Goal: Information Seeking & Learning: Learn about a topic

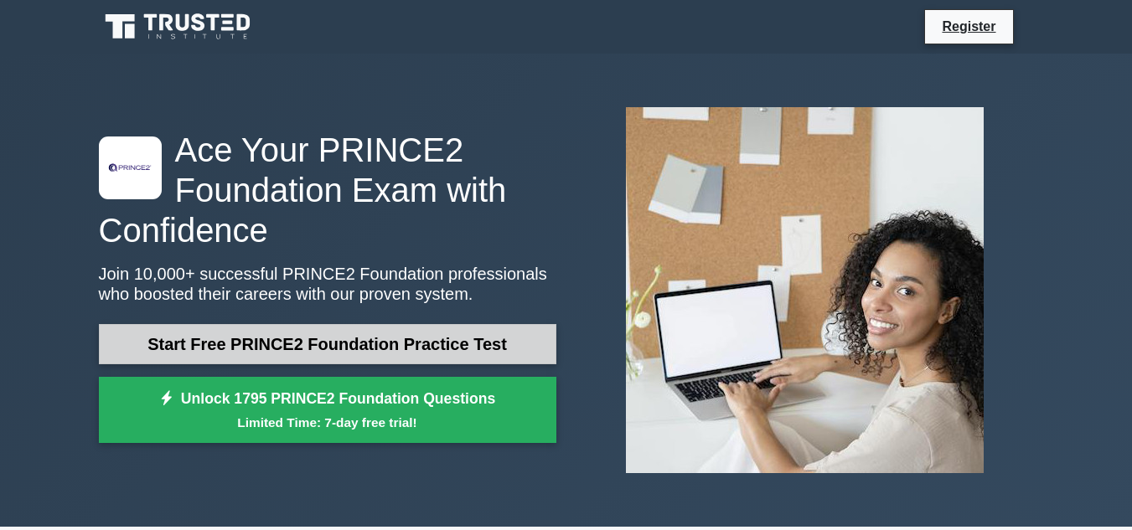
click at [376, 345] on link "Start Free PRINCE2 Foundation Practice Test" at bounding box center [328, 344] width 458 height 40
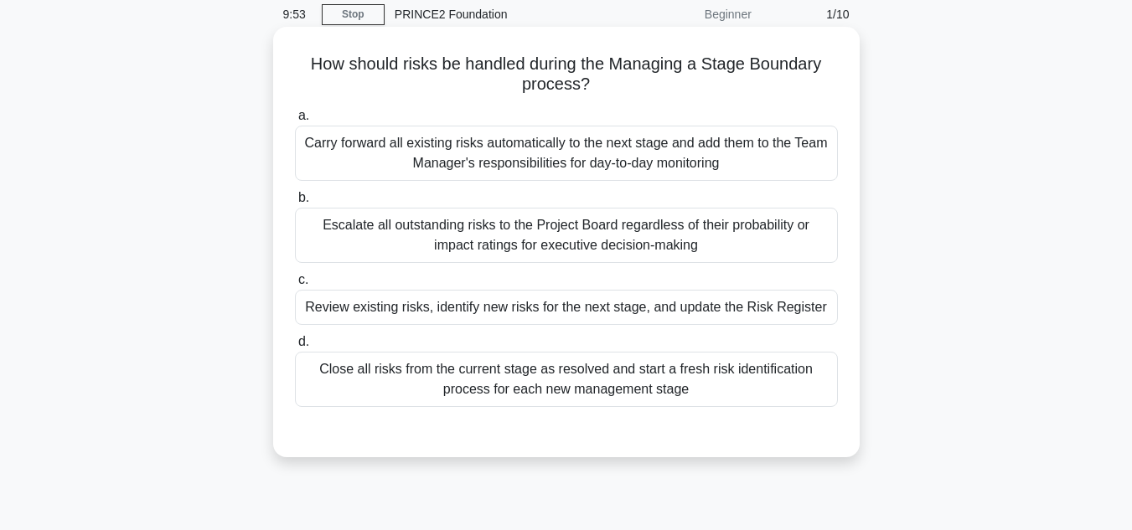
scroll to position [101, 0]
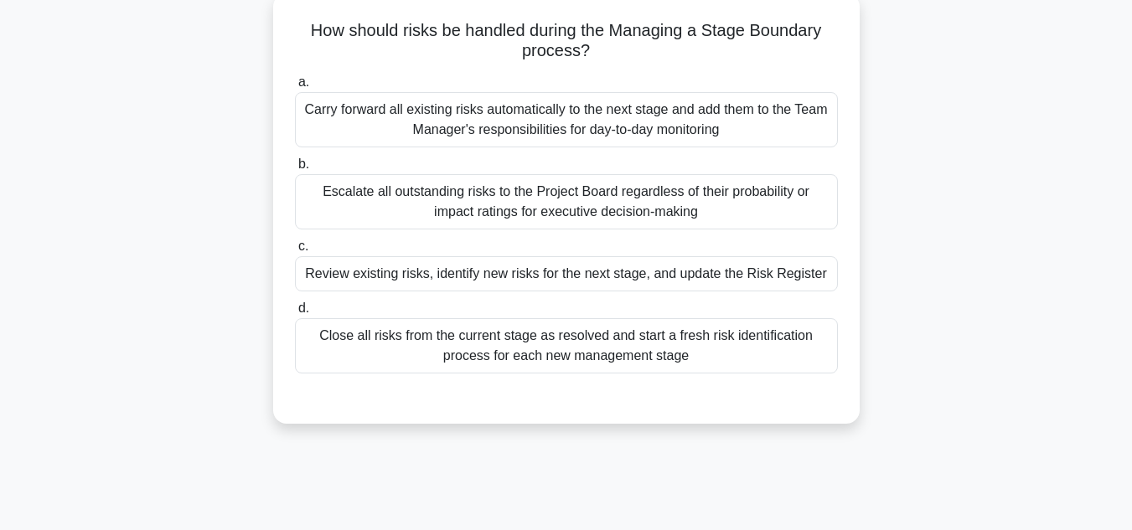
click at [609, 123] on div "Carry forward all existing risks automatically to the next stage and add them t…" at bounding box center [566, 119] width 543 height 55
click at [295, 88] on input "a. Carry forward all existing risks automatically to the next stage and add the…" at bounding box center [295, 82] width 0 height 11
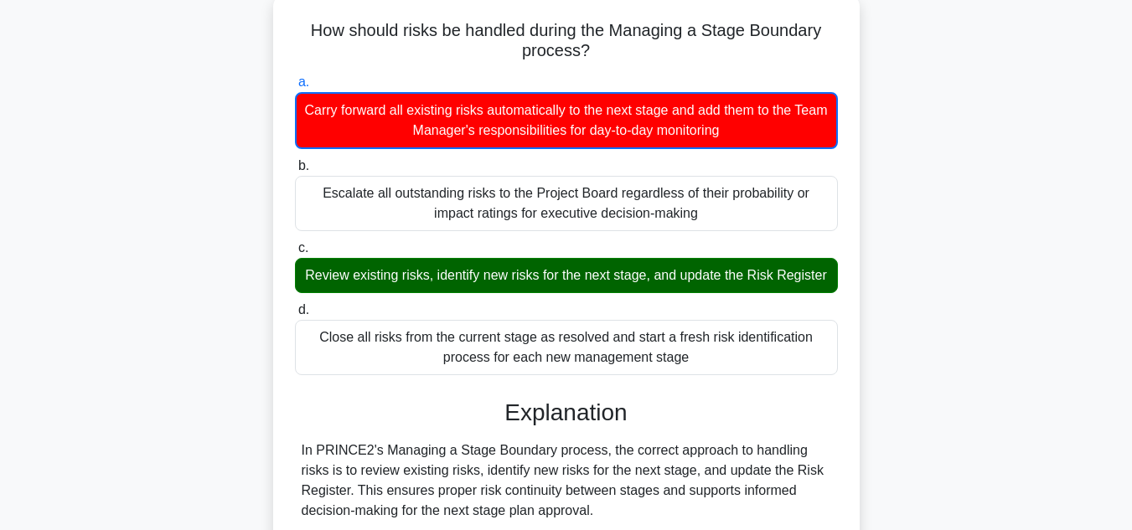
click at [609, 123] on div "Carry forward all existing risks automatically to the next stage and add them t…" at bounding box center [566, 120] width 543 height 57
click at [295, 88] on input "a. Carry forward all existing risks automatically to the next stage and add the…" at bounding box center [295, 82] width 0 height 11
click at [806, 168] on label "b. Escalate all outstanding risks to the Project Board regardless of their prob…" at bounding box center [566, 193] width 543 height 75
click at [295, 168] on input "b. Escalate all outstanding risks to the Project Board regardless of their prob…" at bounding box center [295, 166] width 0 height 11
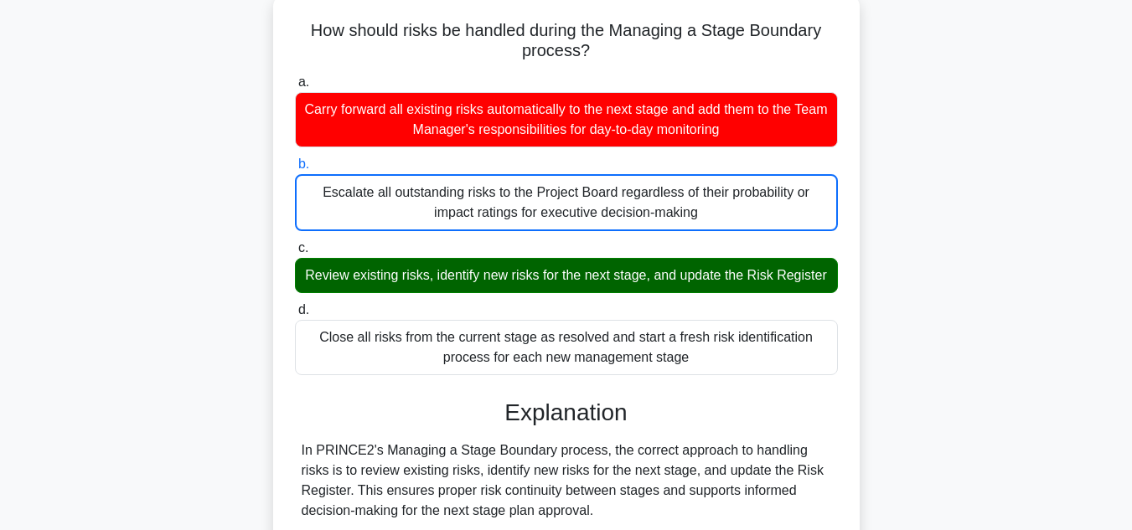
click at [806, 168] on label "b. Escalate all outstanding risks to the Project Board regardless of their prob…" at bounding box center [566, 192] width 543 height 77
click at [295, 168] on input "b. Escalate all outstanding risks to the Project Board regardless of their prob…" at bounding box center [295, 164] width 0 height 11
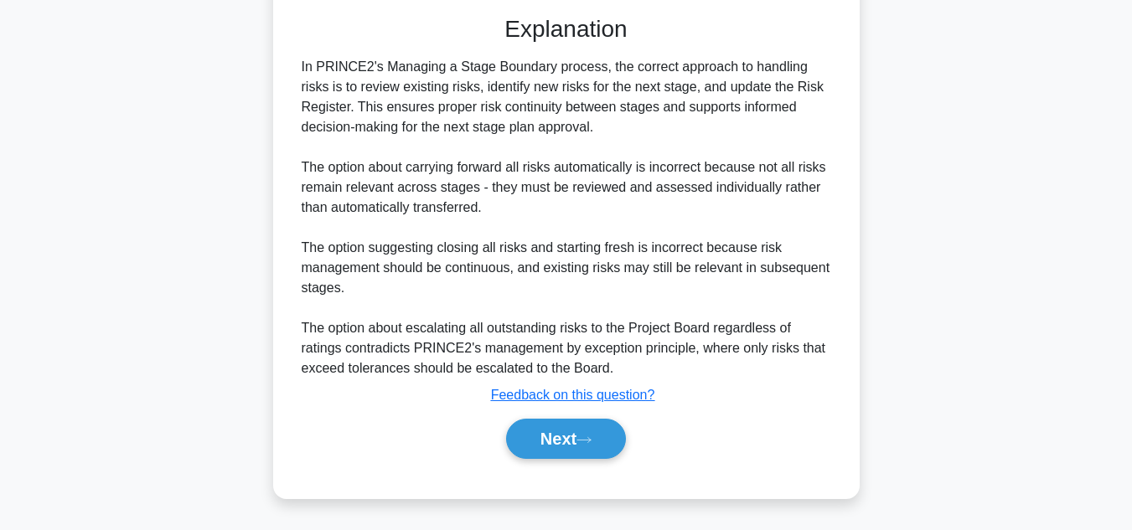
scroll to position [505, 0]
click at [583, 433] on button "Next" at bounding box center [566, 439] width 120 height 40
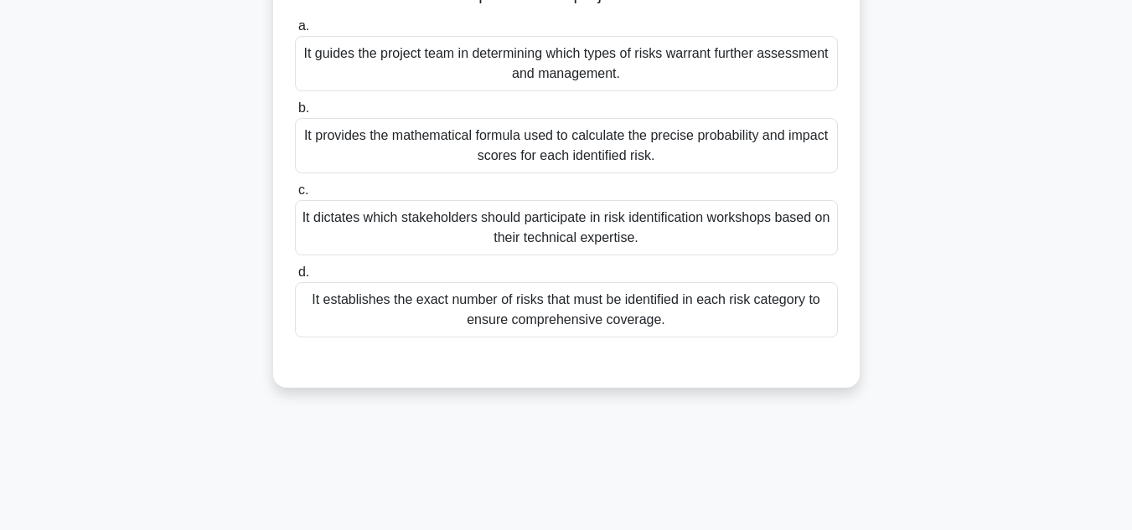
scroll to position [134, 0]
